Goal: Information Seeking & Learning: Learn about a topic

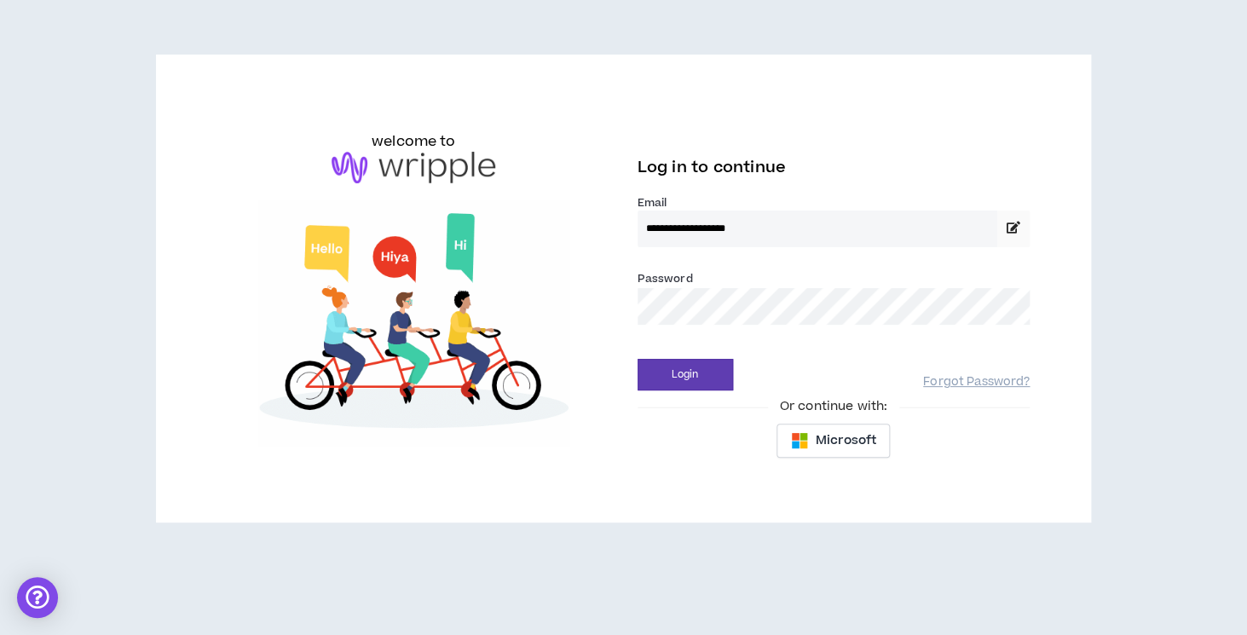
click at [638, 359] on button "Login" at bounding box center [685, 375] width 95 height 32
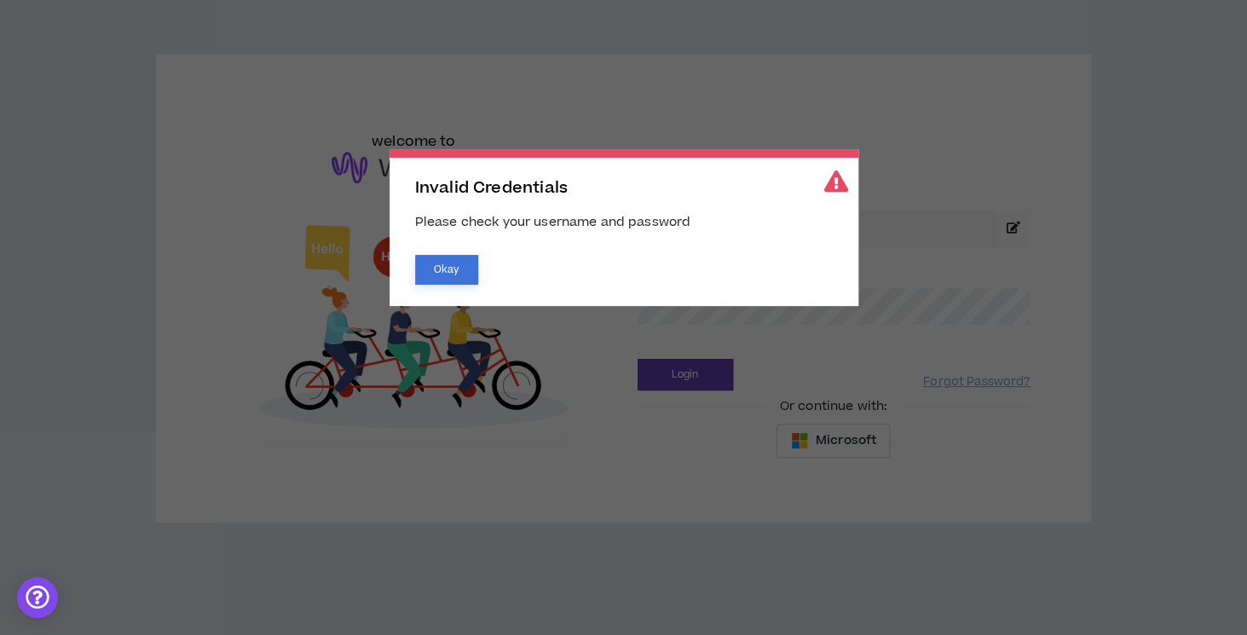
click at [453, 278] on button "Okay" at bounding box center [446, 270] width 63 height 30
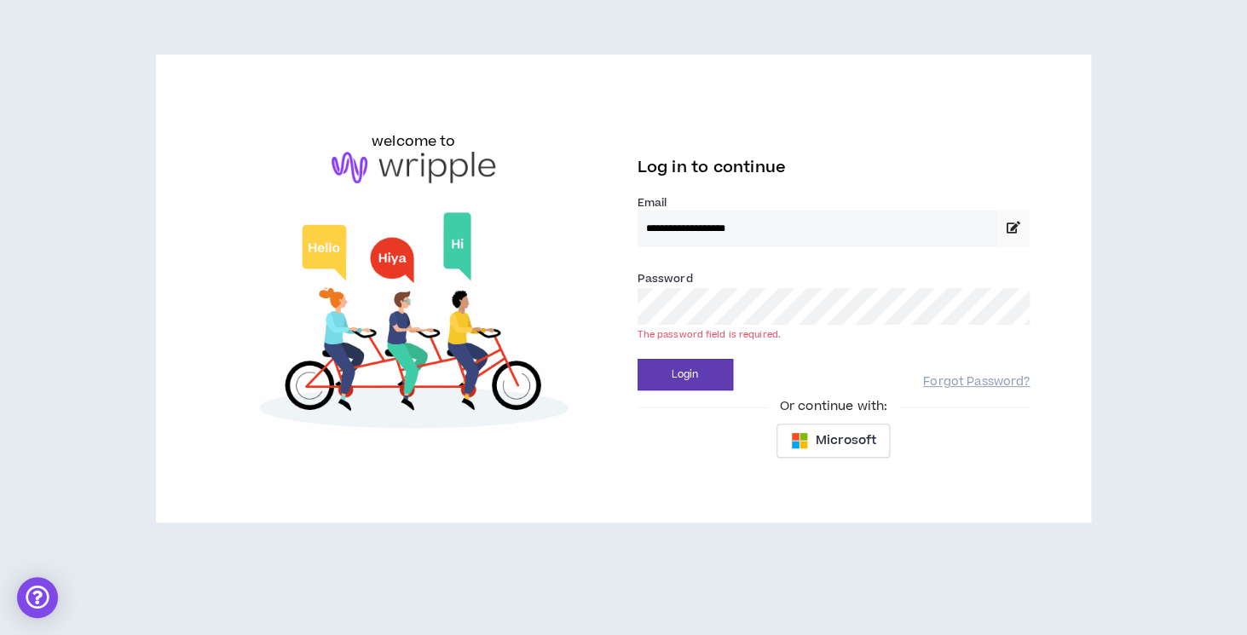
click at [638, 359] on button "Login" at bounding box center [685, 375] width 95 height 32
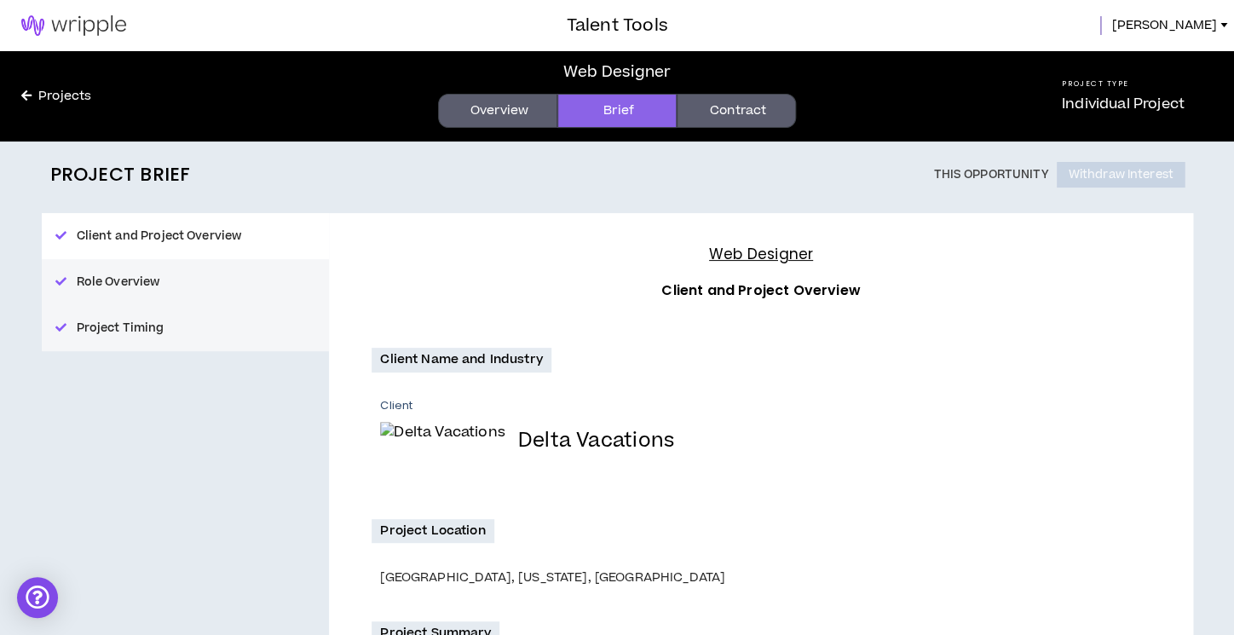
click at [738, 113] on link "Contract" at bounding box center [736, 111] width 119 height 34
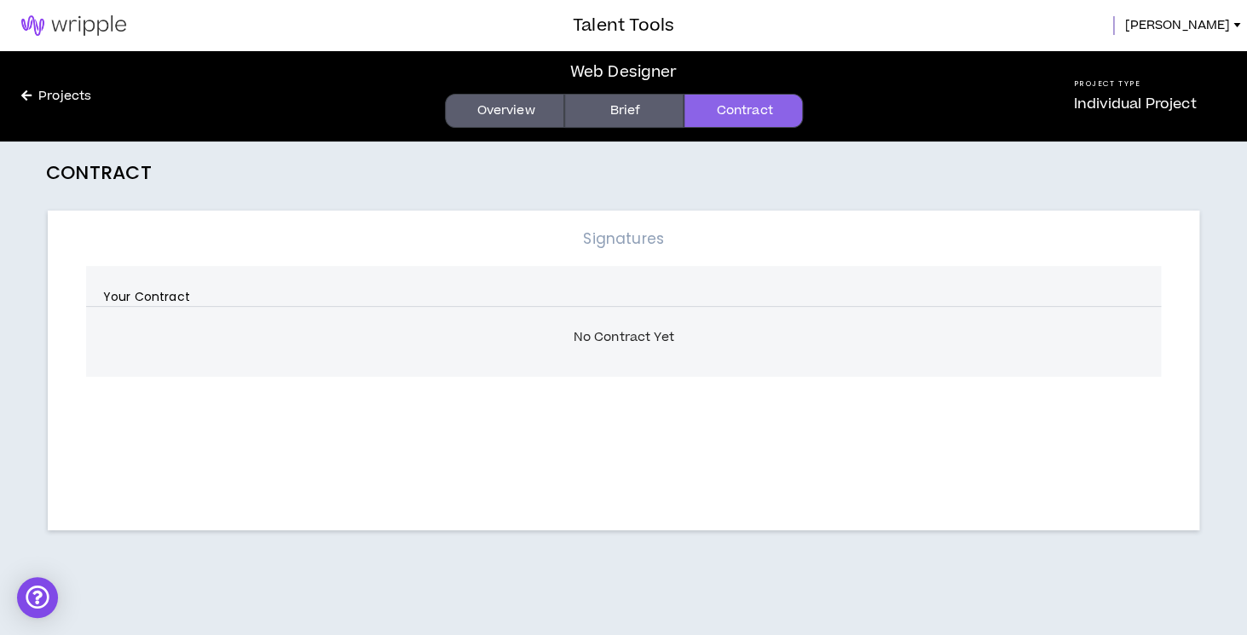
click at [68, 26] on img at bounding box center [73, 25] width 147 height 20
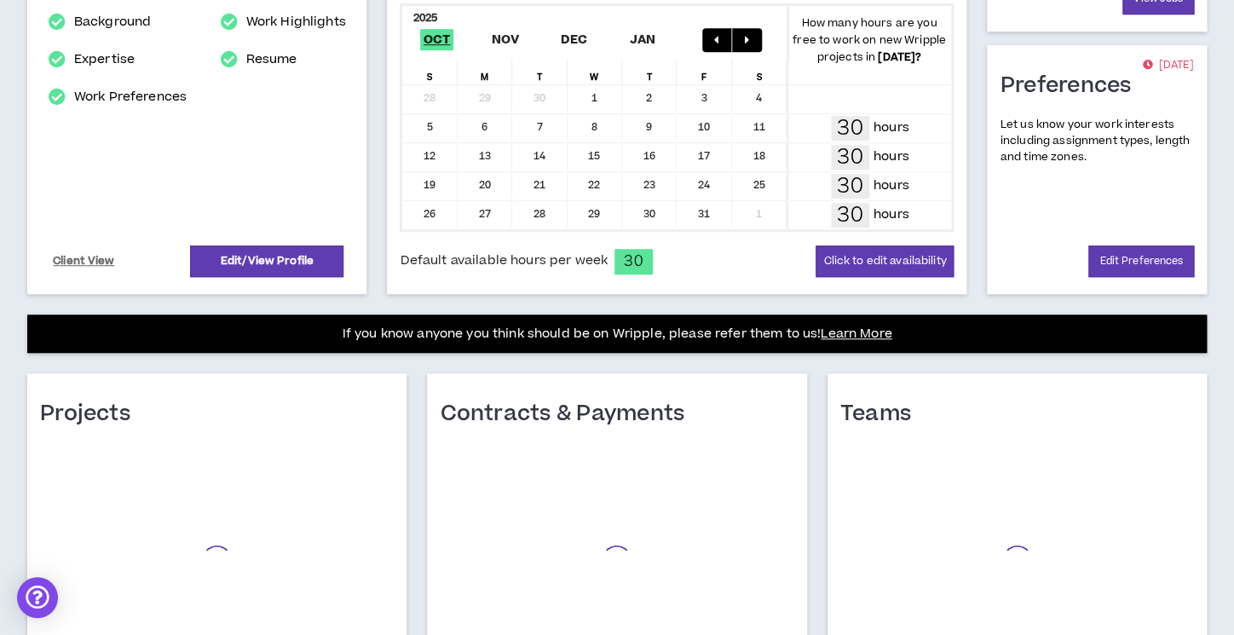
scroll to position [479, 0]
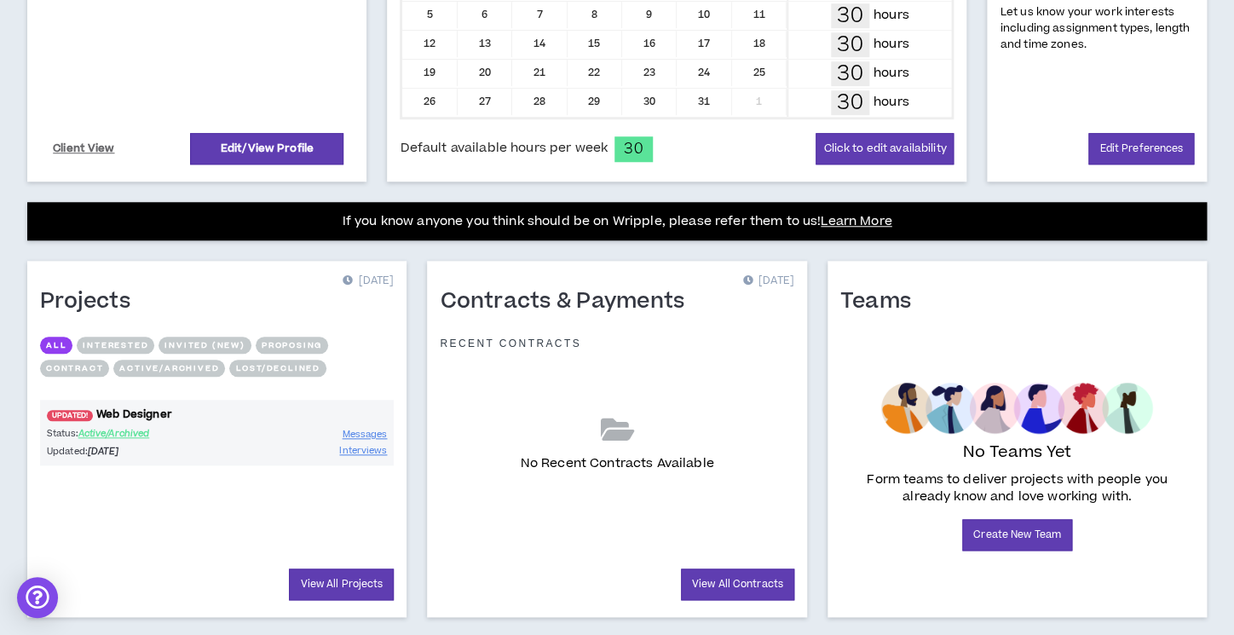
click at [155, 418] on link "UPDATED! Web Designer" at bounding box center [217, 415] width 354 height 16
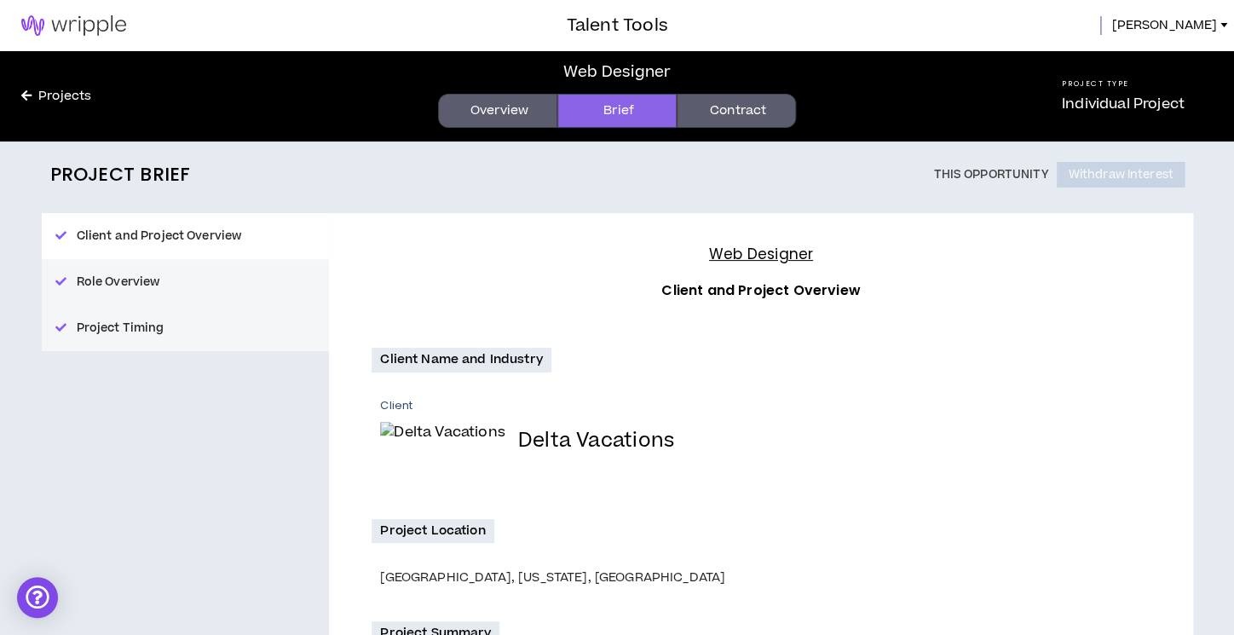
click at [723, 121] on link "Contract" at bounding box center [736, 111] width 119 height 34
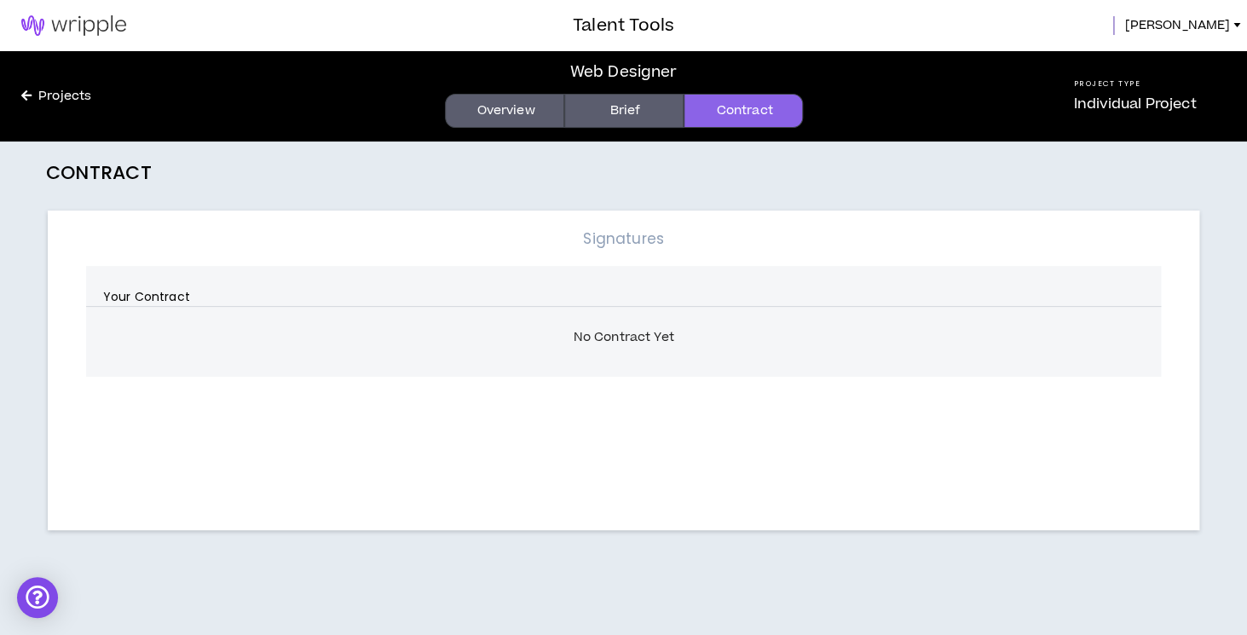
click at [488, 115] on link "Overview" at bounding box center [504, 111] width 119 height 34
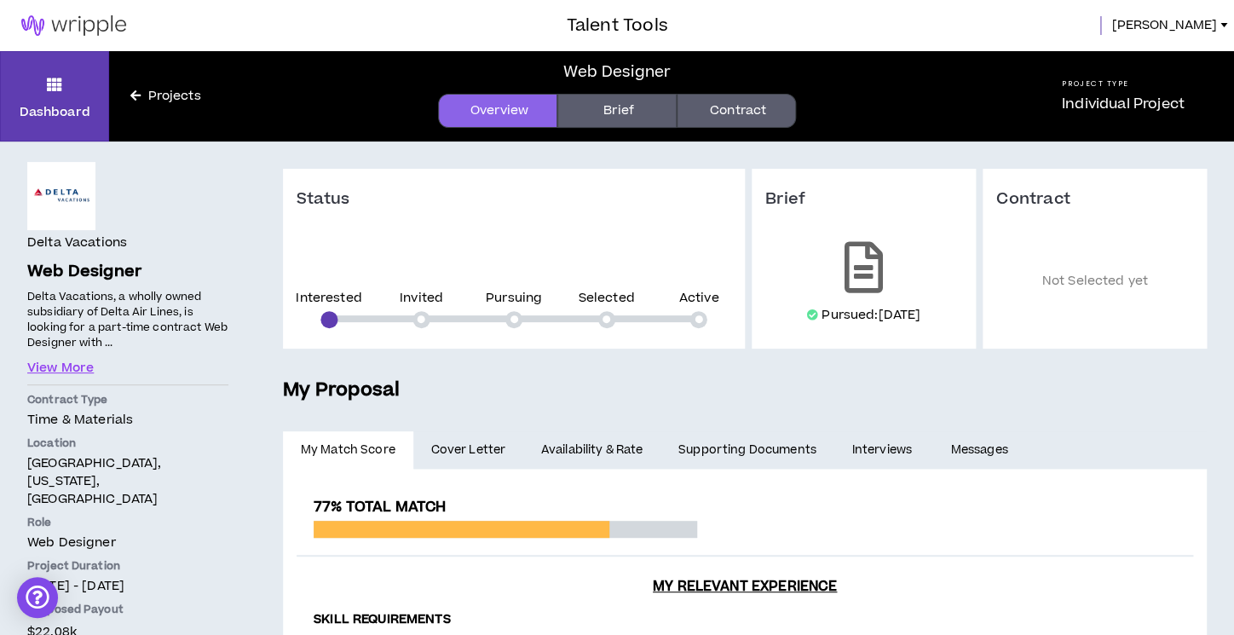
click at [155, 106] on link "Projects" at bounding box center [165, 96] width 113 height 19
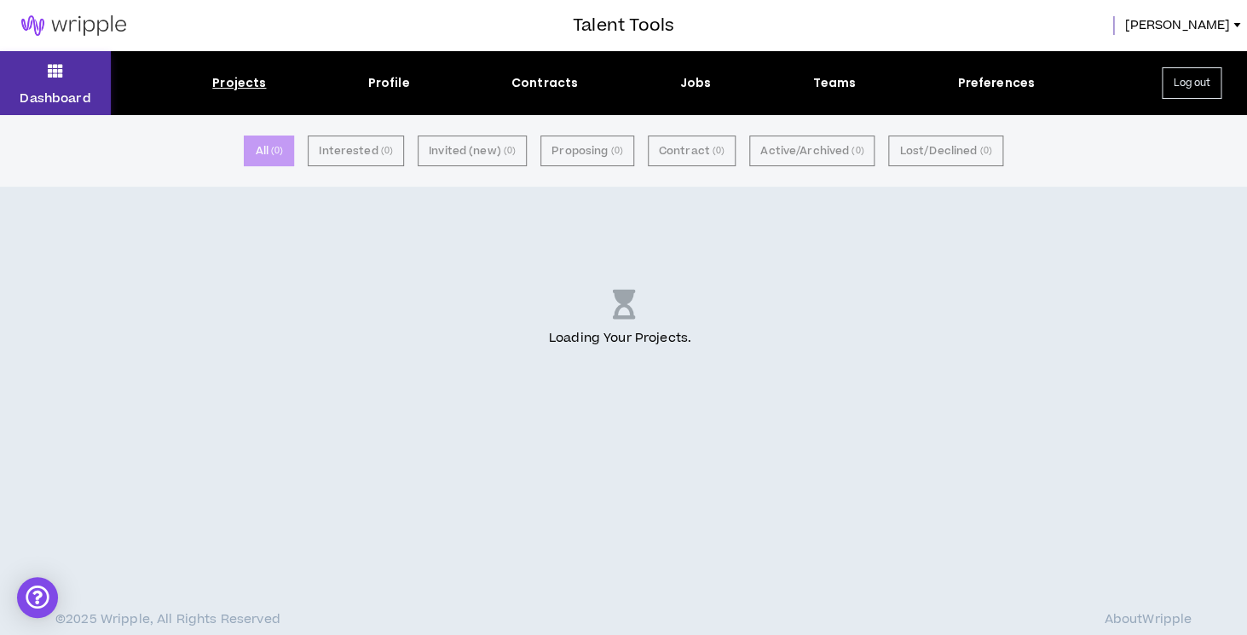
click at [61, 95] on p "Dashboard" at bounding box center [55, 98] width 71 height 18
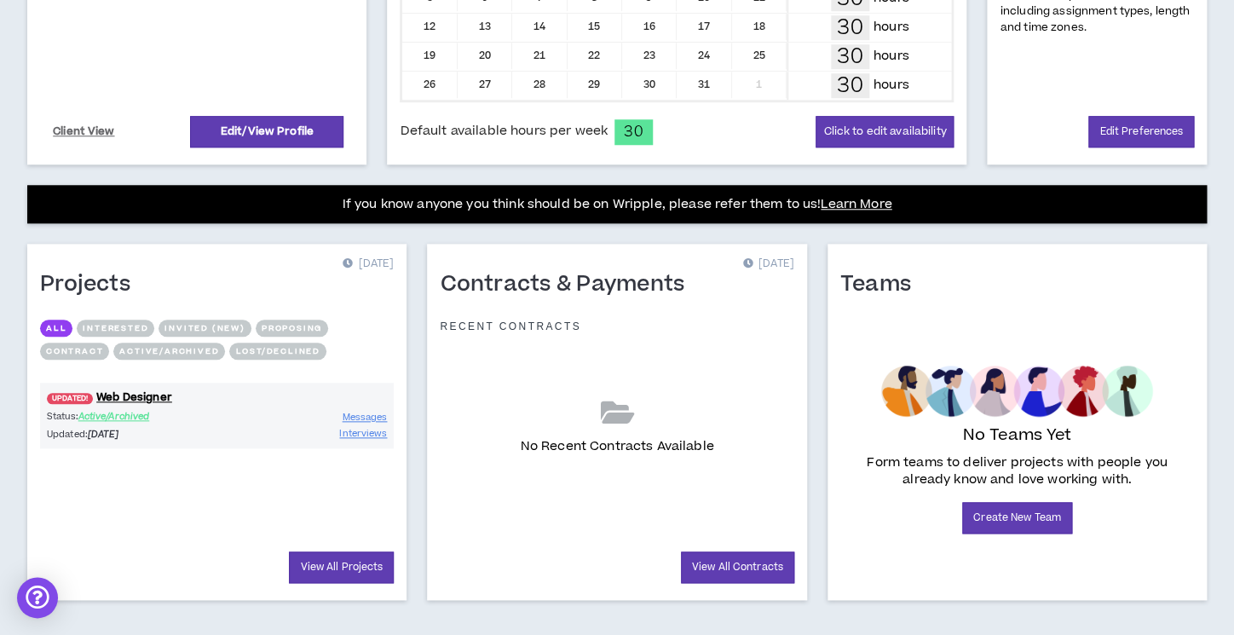
scroll to position [516, 0]
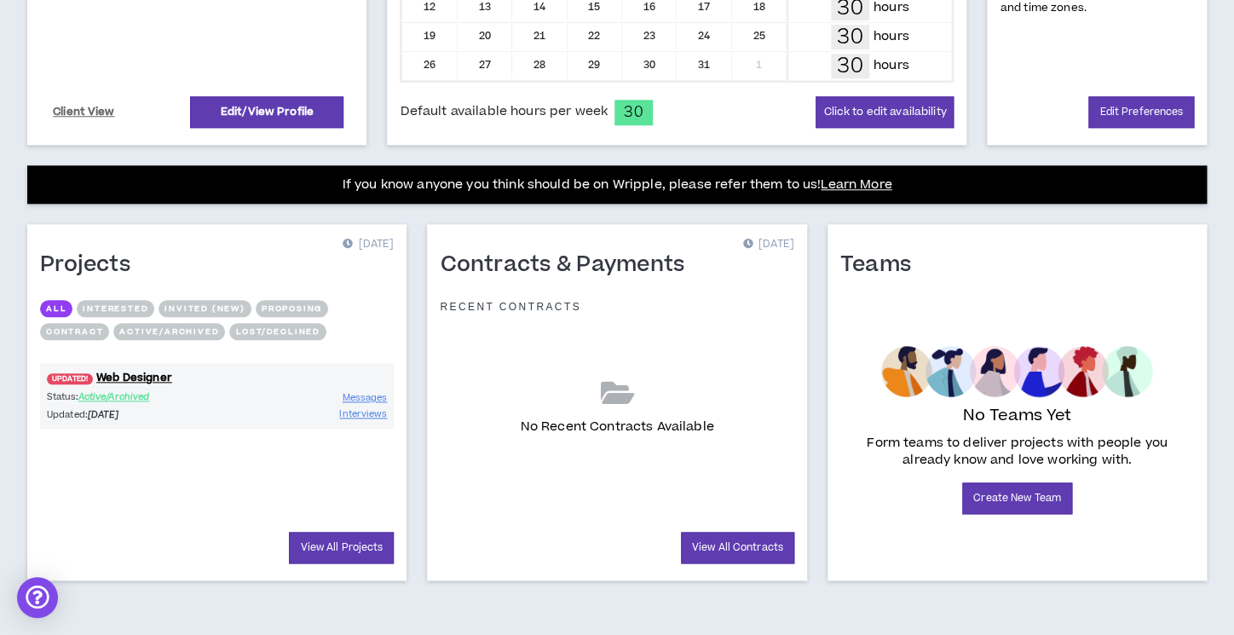
click at [373, 532] on div "All Interested Invited (new) Proposing Contract Active/Archived Lost/Declined U…" at bounding box center [217, 430] width 354 height 268
click at [368, 547] on link "View All Projects" at bounding box center [341, 548] width 105 height 32
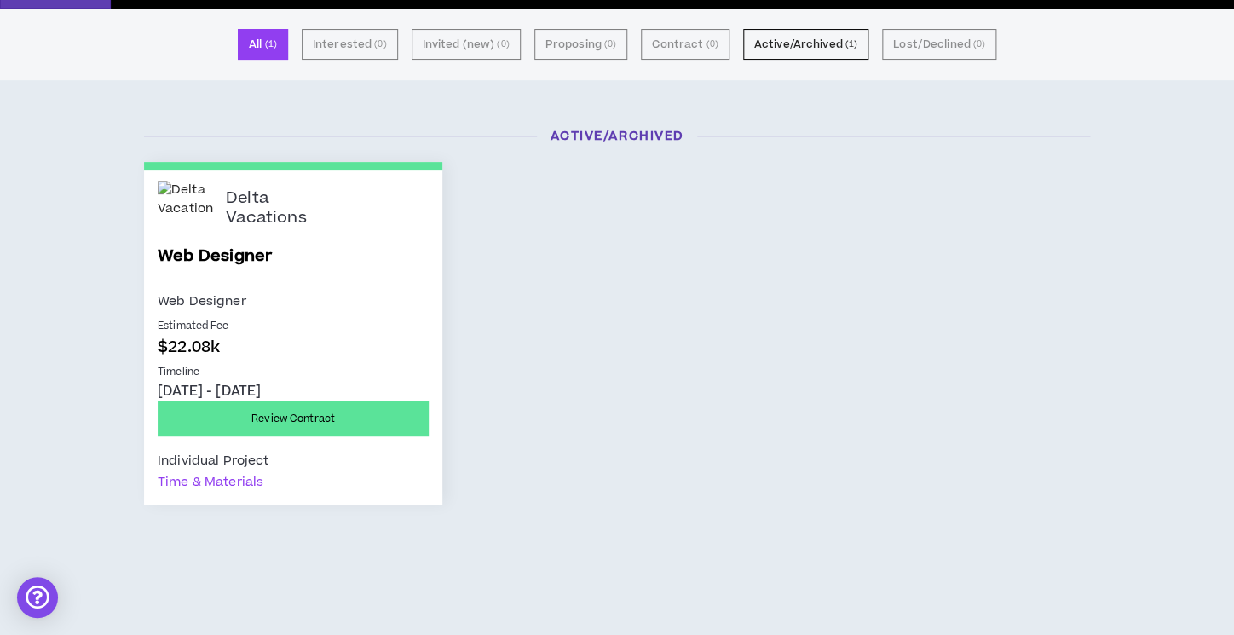
scroll to position [150, 0]
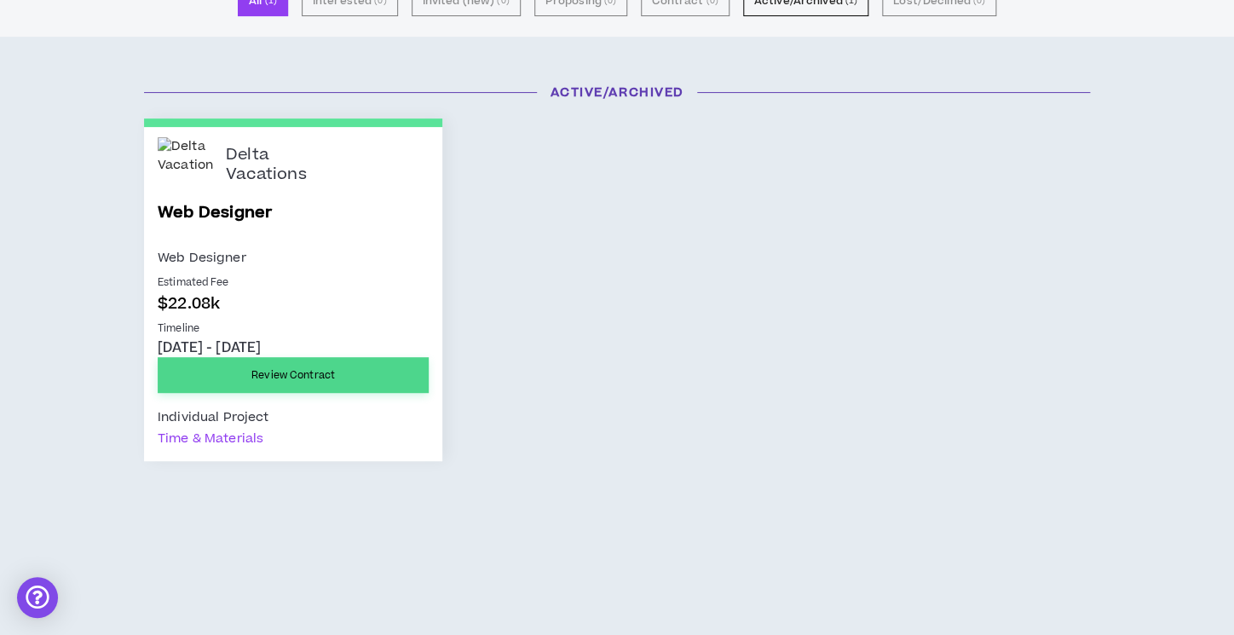
click at [355, 378] on link "Review Contract" at bounding box center [293, 375] width 271 height 36
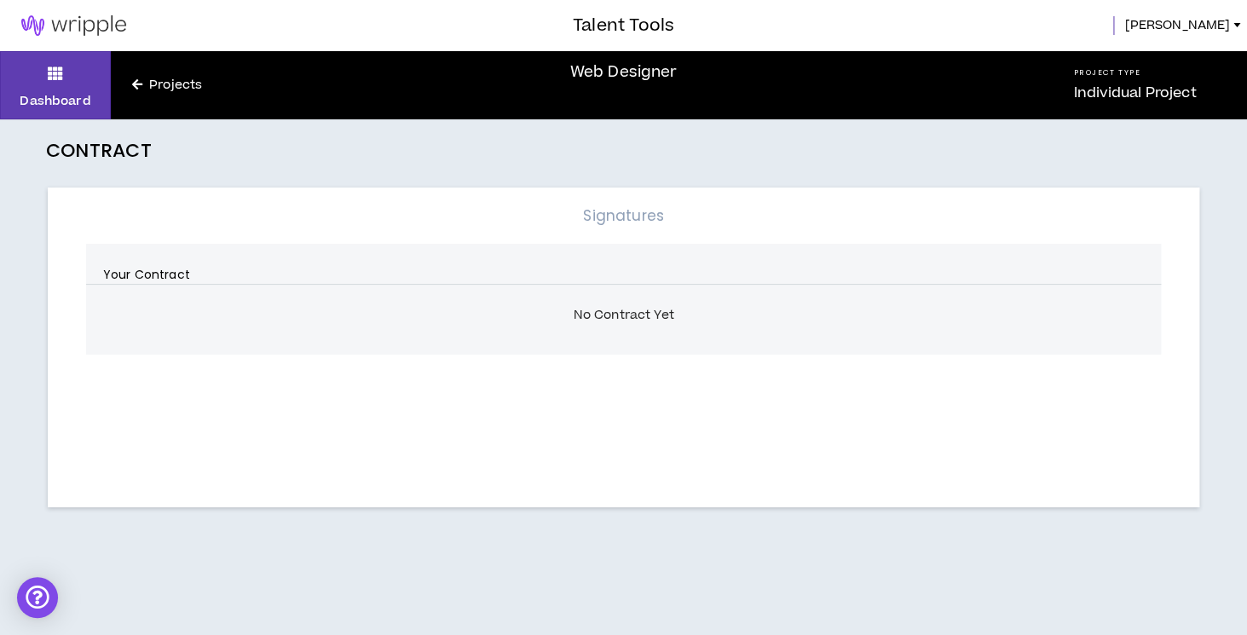
click at [172, 70] on div "Dashboard Projects" at bounding box center [112, 85] width 224 height 68
click at [186, 101] on div "Dashboard Projects" at bounding box center [112, 85] width 224 height 68
click at [183, 91] on link "Projects" at bounding box center [167, 85] width 113 height 19
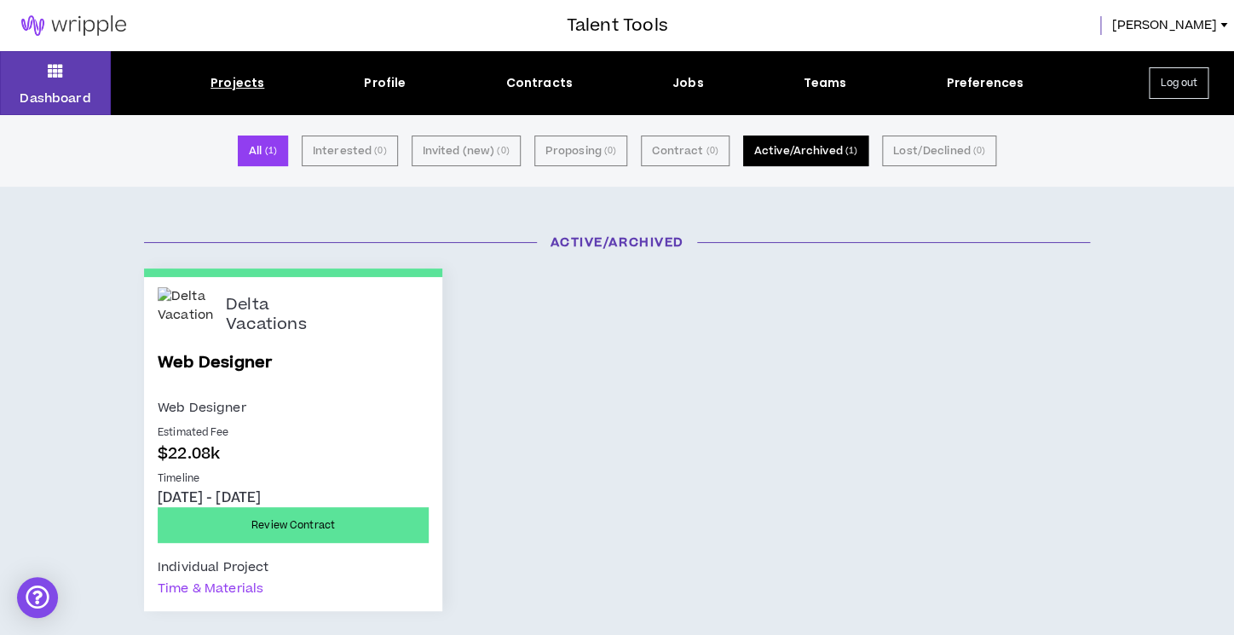
click at [853, 153] on button "Active/Archived ( 1 )" at bounding box center [805, 151] width 125 height 31
click at [245, 89] on div "Projects" at bounding box center [238, 83] width 54 height 18
click at [248, 80] on div "Projects" at bounding box center [238, 83] width 54 height 18
click at [656, 85] on div "Projects Profile Contracts Jobs Teams Preferences" at bounding box center [617, 83] width 1013 height 18
click at [700, 85] on div "Jobs" at bounding box center [688, 83] width 32 height 18
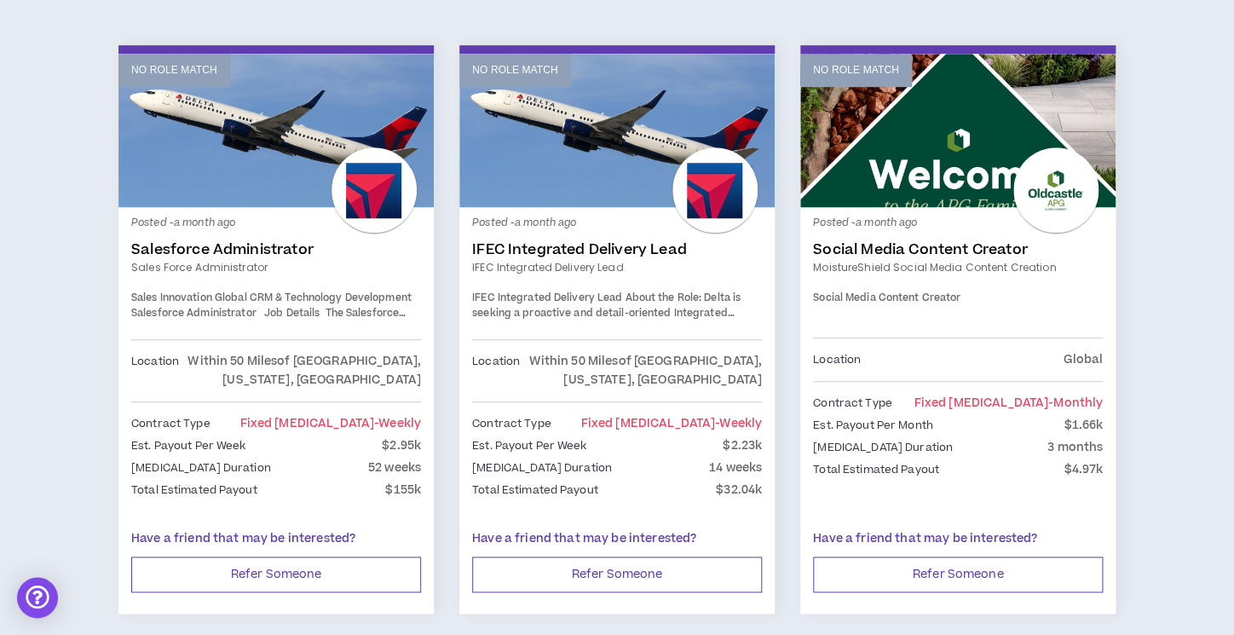
scroll to position [2934, 0]
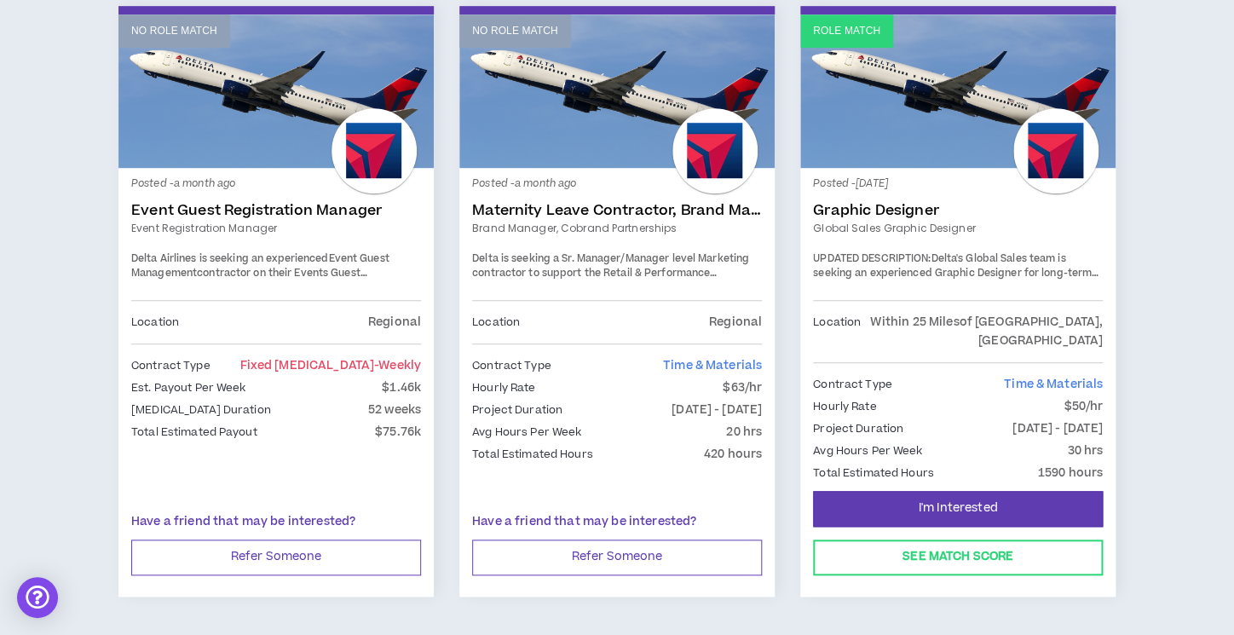
scroll to position [368, 0]
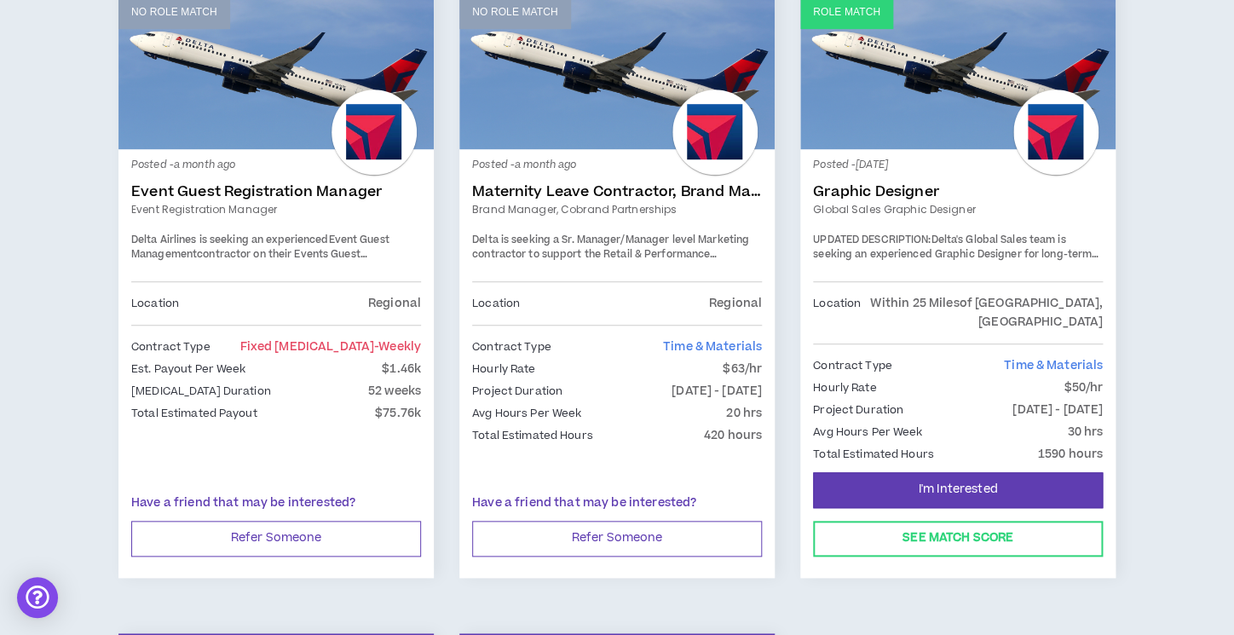
click at [1042, 320] on div "Location Within 25 Miles of [GEOGRAPHIC_DATA], [GEOGRAPHIC_DATA]" at bounding box center [958, 312] width 290 height 62
click at [1042, 319] on div "Location Within 25 Miles of [GEOGRAPHIC_DATA], [GEOGRAPHIC_DATA]" at bounding box center [958, 312] width 290 height 62
click at [1168, 370] on div "No Role Match Posted - a month ago Event Guest Registration Manager Event Regis…" at bounding box center [618, 623] width 1198 height 1273
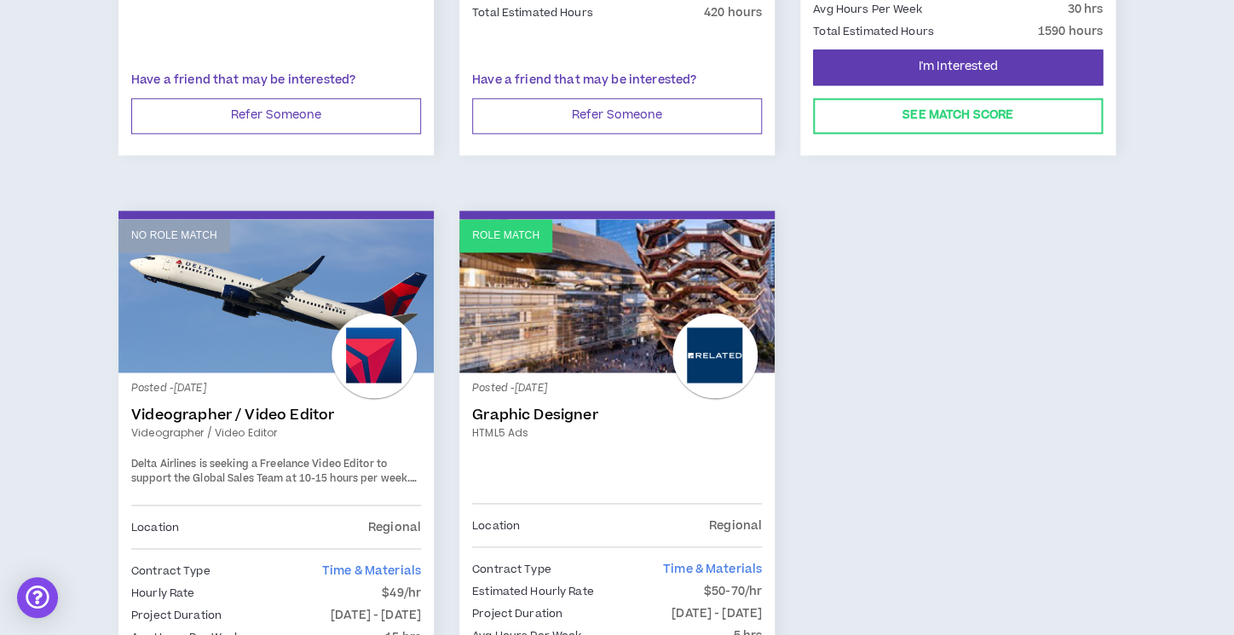
scroll to position [627, 0]
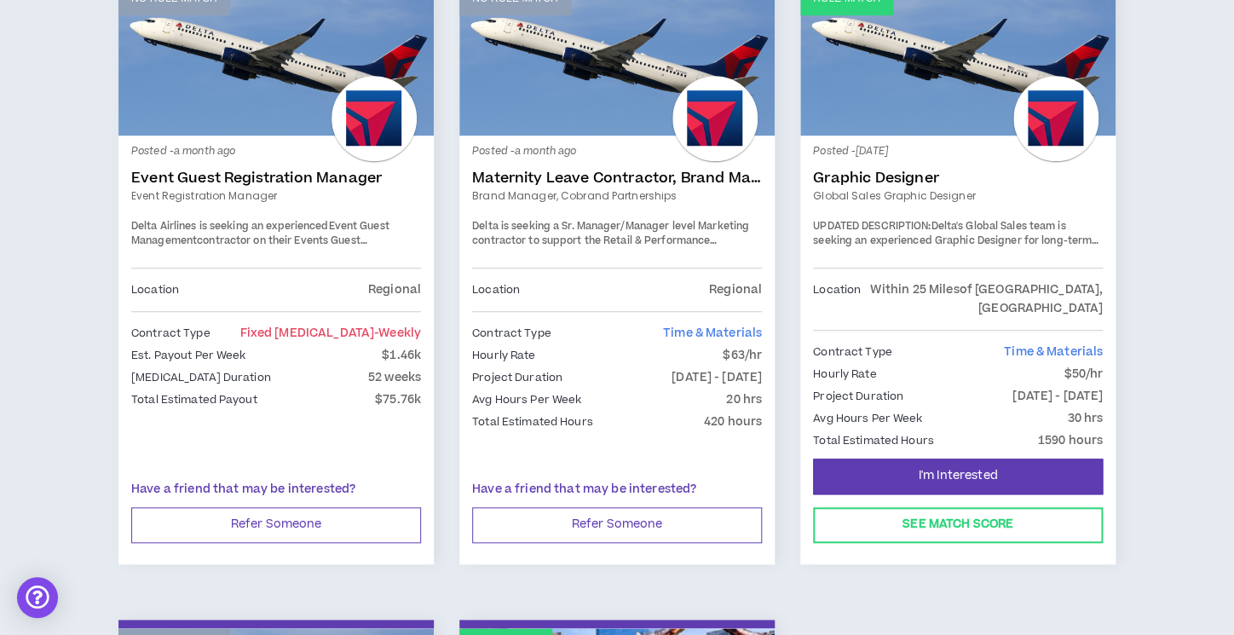
click at [663, 94] on link "No Role Match" at bounding box center [616, 58] width 315 height 153
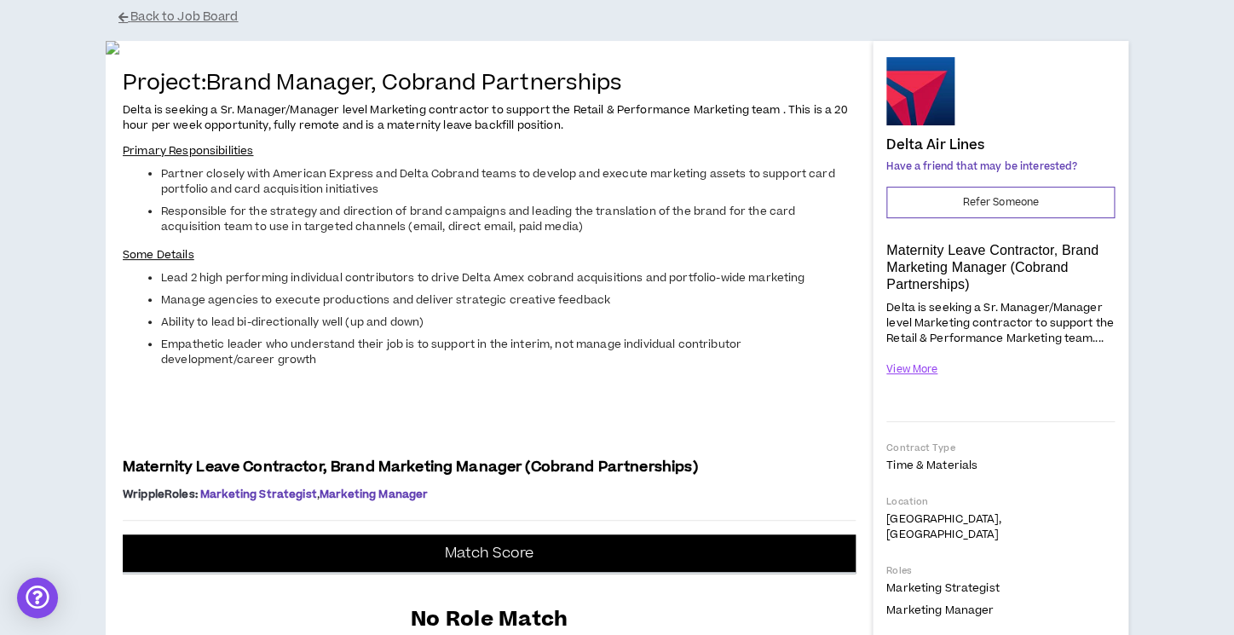
scroll to position [115, 0]
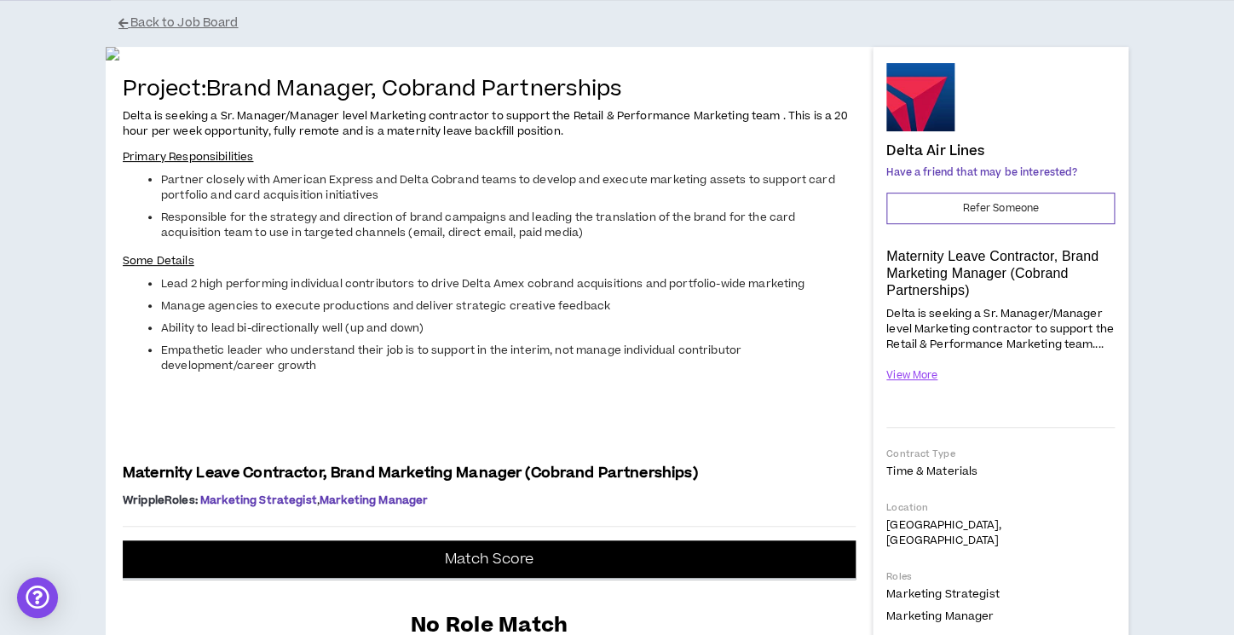
click at [1208, 309] on div "Dashboard Projects Profile Contracts Jobs Teams Preferences Log out Back to Job…" at bounding box center [617, 473] width 1234 height 1075
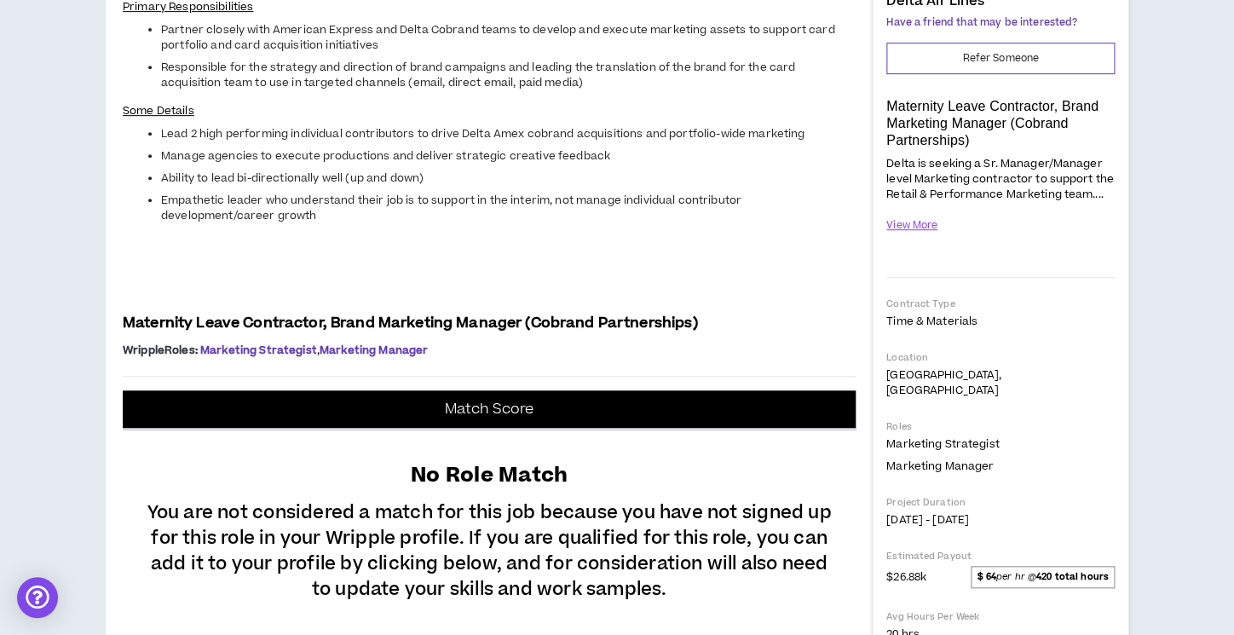
scroll to position [202, 0]
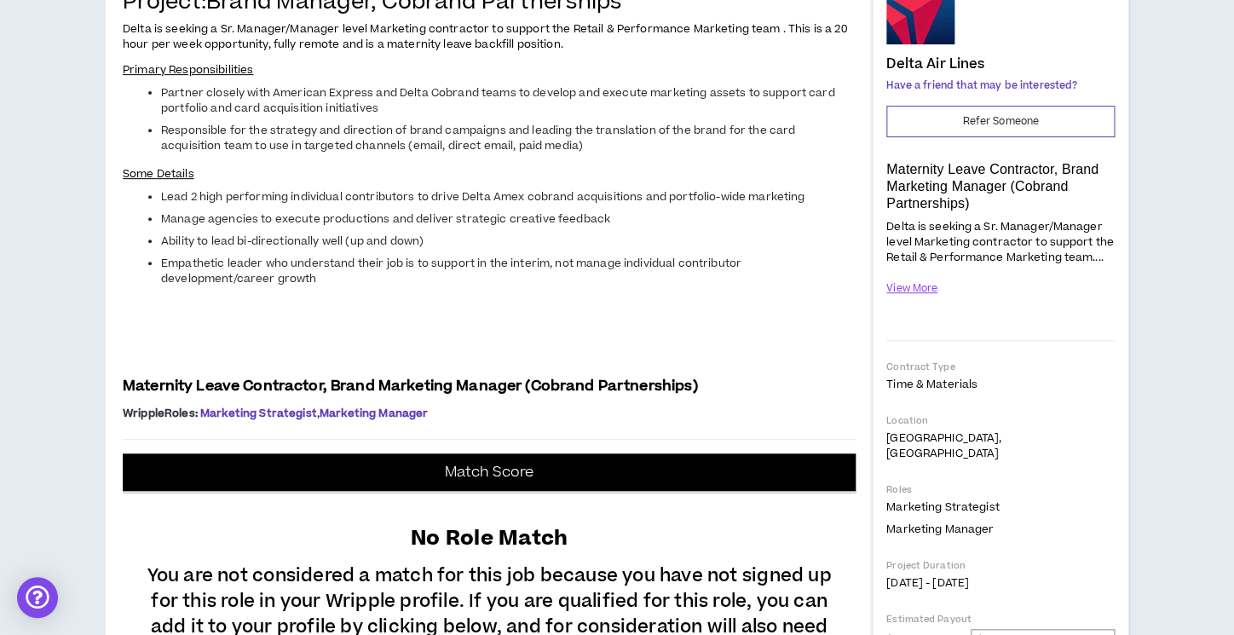
click at [1036, 243] on p "Delta is seeking a Sr. Manager/Manager level Marketing contractor to support th…" at bounding box center [1000, 242] width 228 height 49
click at [982, 126] on button "Refer Someone" at bounding box center [1000, 122] width 228 height 32
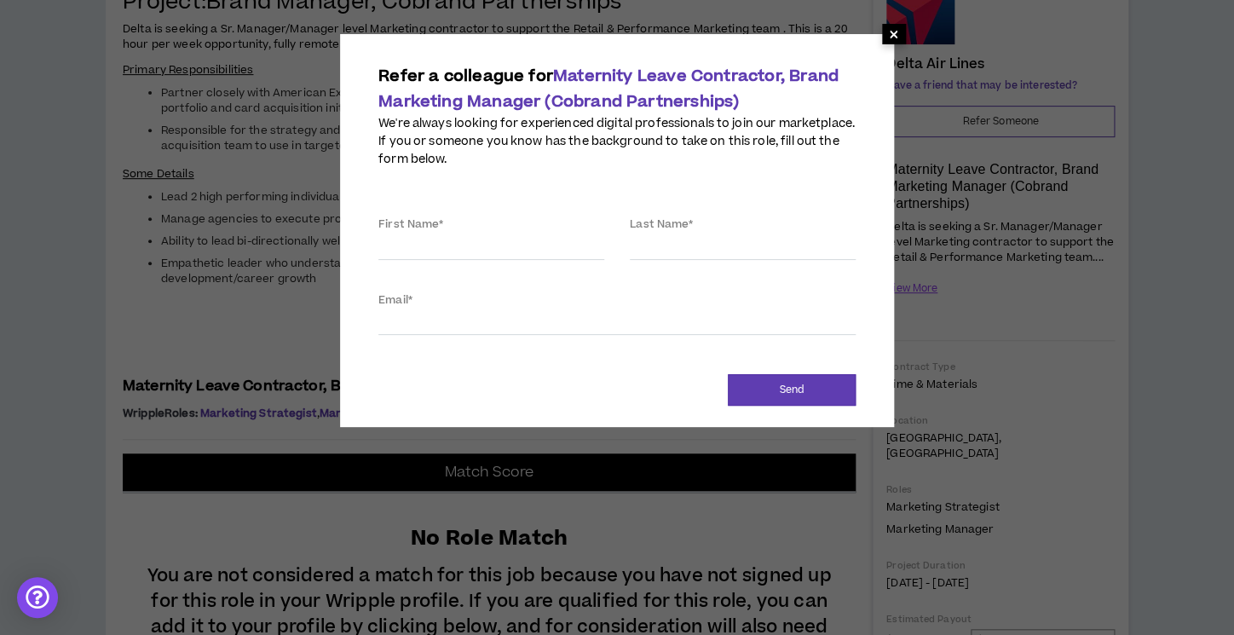
click at [893, 36] on span "×" at bounding box center [894, 34] width 10 height 20
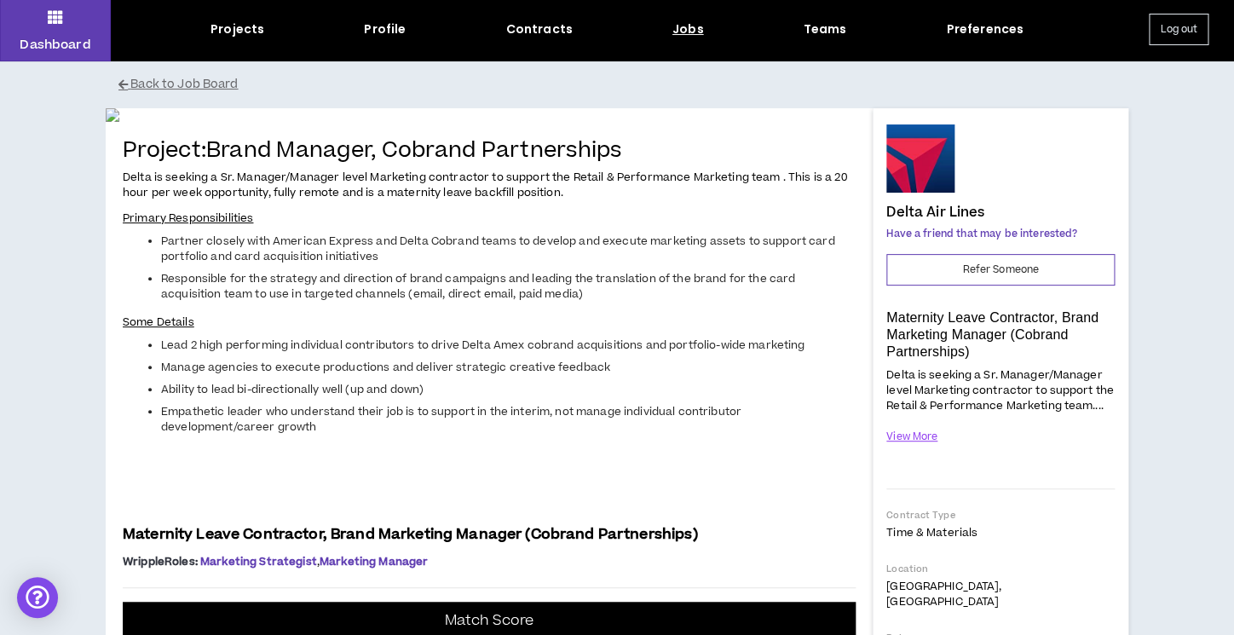
scroll to position [314, 0]
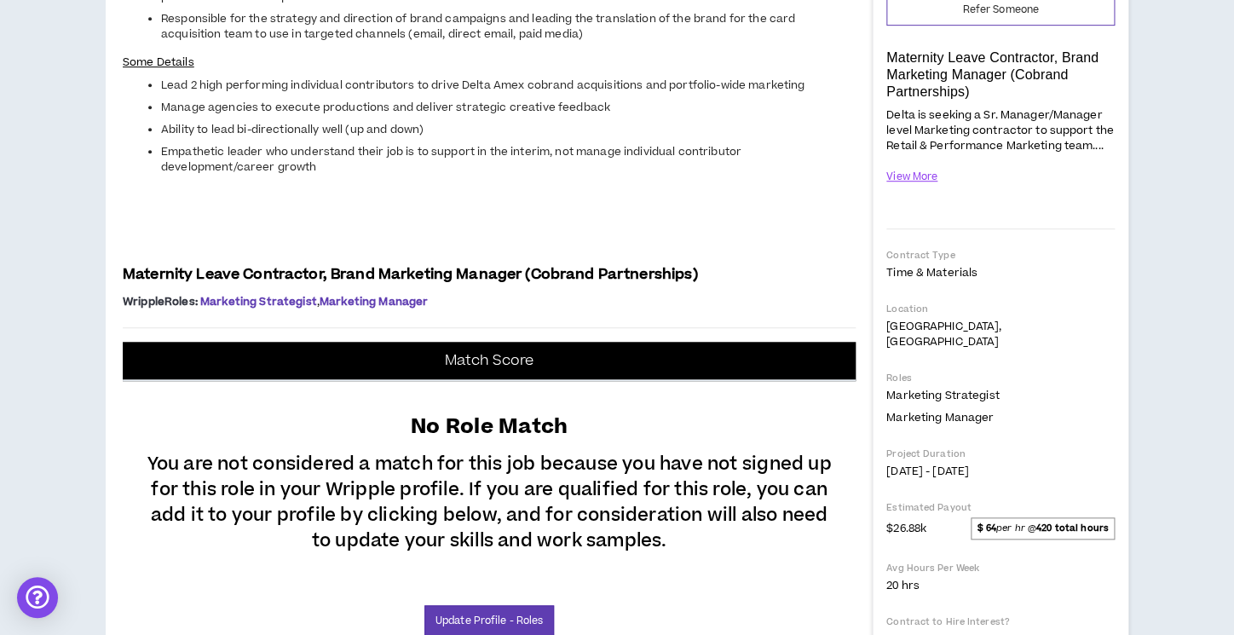
click at [1193, 371] on div "Dashboard Projects Profile Contracts Jobs Teams Preferences Log out Back to Job…" at bounding box center [617, 274] width 1234 height 1075
